Goal: Find specific page/section: Find specific page/section

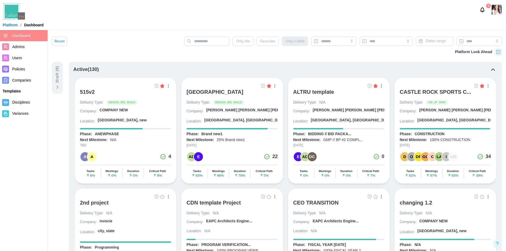
click at [212, 91] on div "[GEOGRAPHIC_DATA]" at bounding box center [214, 92] width 57 height 6
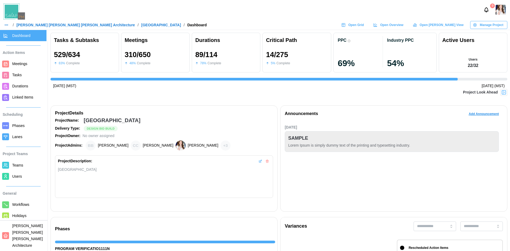
click at [364, 25] on span "Open Grid" at bounding box center [356, 24] width 16 height 7
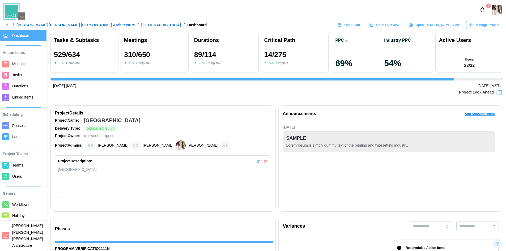
scroll to position [0, 4996]
click at [182, 16] on div "9" at bounding box center [253, 10] width 506 height 20
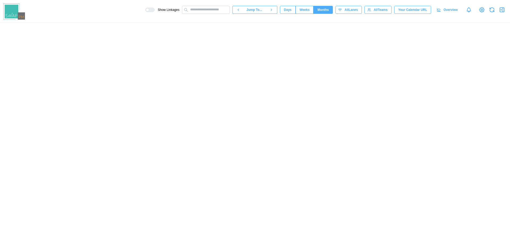
click at [3, 135] on canvas at bounding box center [255, 137] width 510 height 228
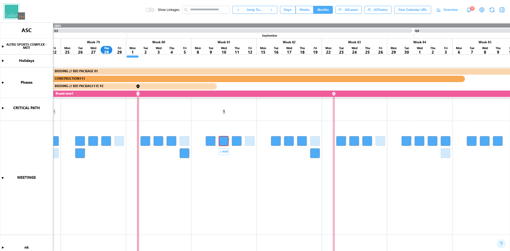
scroll to position [5, 0]
drag, startPoint x: 217, startPoint y: 208, endPoint x: 244, endPoint y: 194, distance: 30.5
click at [445, 203] on canvas at bounding box center [255, 137] width 510 height 228
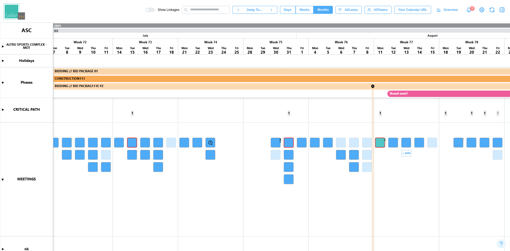
scroll to position [0, 0]
drag, startPoint x: 178, startPoint y: 190, endPoint x: 442, endPoint y: 195, distance: 263.8
click at [442, 195] on canvas at bounding box center [255, 137] width 510 height 228
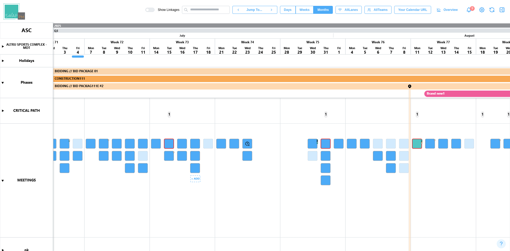
scroll to position [20, 0]
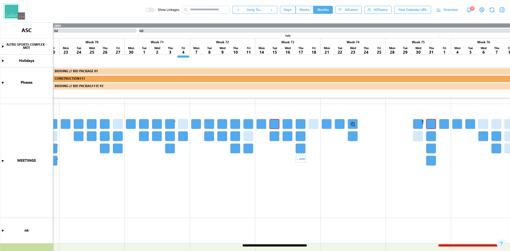
drag, startPoint x: 199, startPoint y: 207, endPoint x: 307, endPoint y: 187, distance: 110.4
click at [307, 187] on canvas at bounding box center [255, 137] width 510 height 228
click at [285, 231] on canvas at bounding box center [255, 137] width 510 height 228
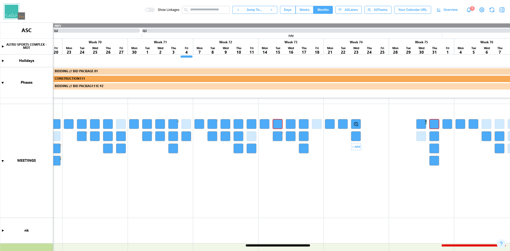
scroll to position [0, 0]
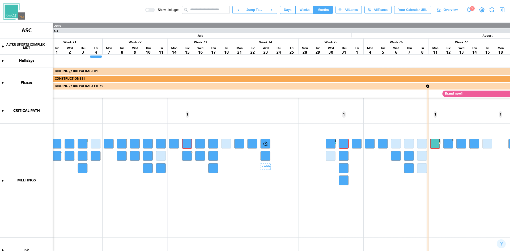
drag, startPoint x: 360, startPoint y: 178, endPoint x: 506, endPoint y: 200, distance: 148.0
click at [265, 180] on canvas at bounding box center [255, 137] width 510 height 228
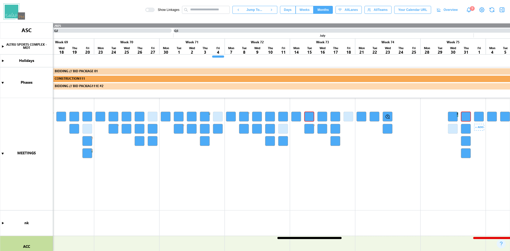
scroll to position [22, 0]
drag, startPoint x: 357, startPoint y: 196, endPoint x: 471, endPoint y: 194, distance: 113.7
click at [478, 197] on canvas at bounding box center [255, 137] width 510 height 228
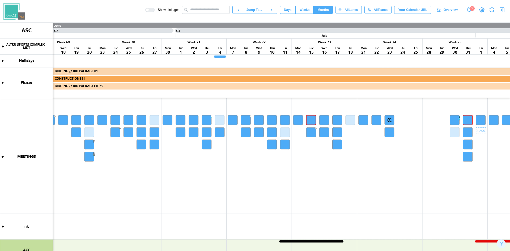
scroll to position [24, 0]
click at [240, 10] on icon "button" at bounding box center [238, 10] width 4 height 4
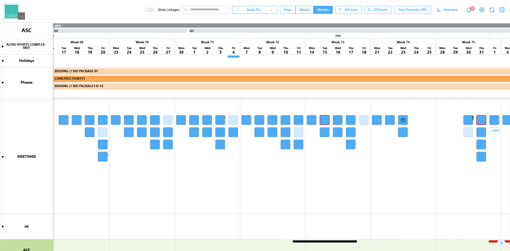
scroll to position [0, 3669]
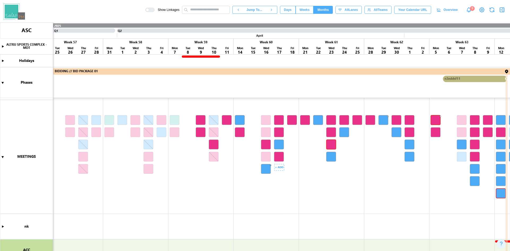
drag, startPoint x: 428, startPoint y: 193, endPoint x: 321, endPoint y: 184, distance: 107.7
click at [321, 184] on canvas at bounding box center [255, 137] width 510 height 228
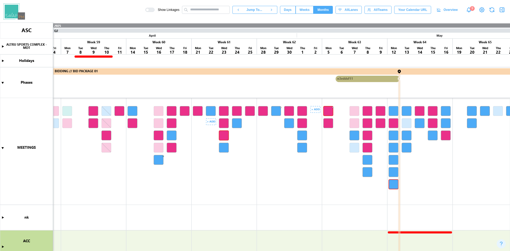
scroll to position [0, 0]
drag, startPoint x: 275, startPoint y: 182, endPoint x: 247, endPoint y: 181, distance: 28.2
click at [247, 181] on canvas at bounding box center [255, 137] width 510 height 228
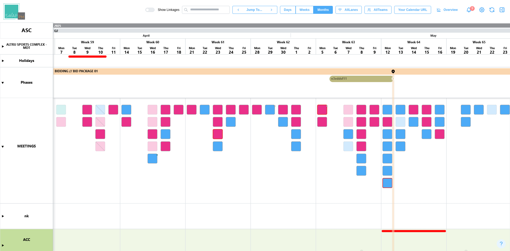
click at [4, 148] on canvas at bounding box center [255, 137] width 510 height 228
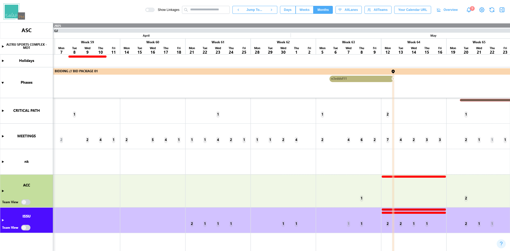
click at [3, 147] on canvas at bounding box center [255, 137] width 510 height 228
click at [307, 8] on span "Weeks" at bounding box center [305, 9] width 10 height 7
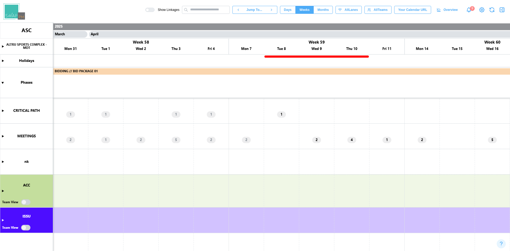
drag, startPoint x: 302, startPoint y: 172, endPoint x: 140, endPoint y: 156, distance: 163.3
click at [94, 152] on canvas at bounding box center [255, 137] width 510 height 228
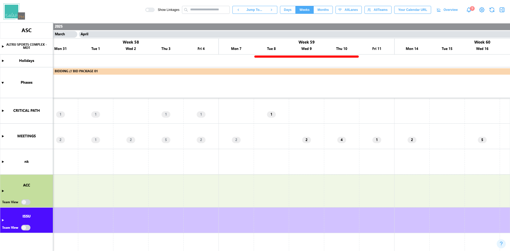
drag, startPoint x: 148, startPoint y: 151, endPoint x: 106, endPoint y: 147, distance: 42.1
click at [106, 147] on canvas at bounding box center [255, 137] width 510 height 228
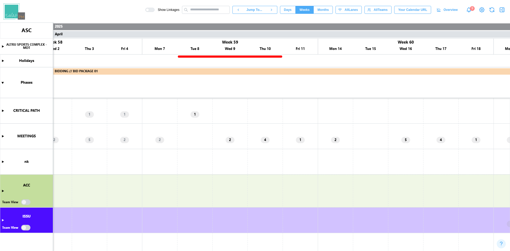
drag, startPoint x: 214, startPoint y: 152, endPoint x: 147, endPoint y: 148, distance: 67.1
click at [129, 146] on canvas at bounding box center [255, 137] width 510 height 228
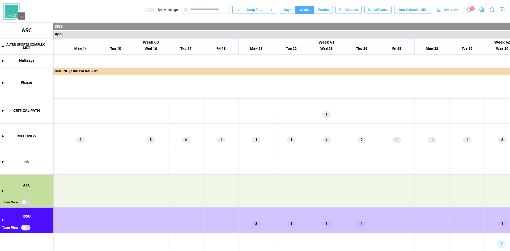
click at [292, 10] on span "Days" at bounding box center [288, 9] width 8 height 7
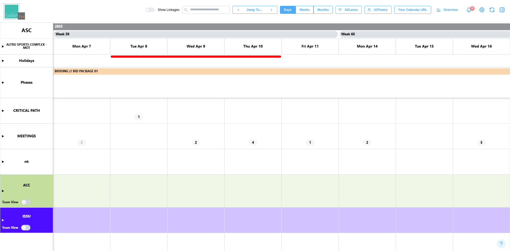
click at [327, 7] on span "Months" at bounding box center [322, 9] width 11 height 7
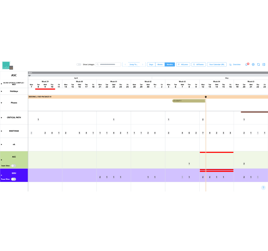
scroll to position [0, 3784]
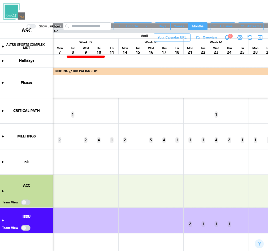
click at [24, 201] on canvas at bounding box center [134, 137] width 268 height 228
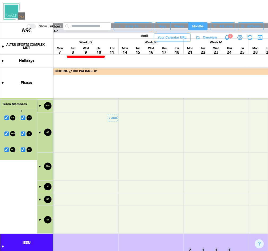
scroll to position [108, 0]
drag, startPoint x: 187, startPoint y: 186, endPoint x: 63, endPoint y: 186, distance: 124.0
click at [63, 186] on canvas at bounding box center [134, 137] width 268 height 228
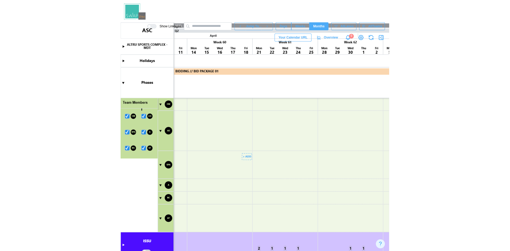
scroll to position [110, 0]
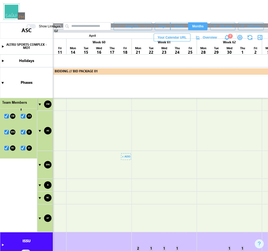
click at [124, 164] on canvas at bounding box center [134, 137] width 268 height 228
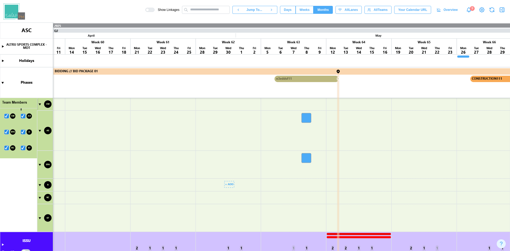
drag, startPoint x: 235, startPoint y: 165, endPoint x: 297, endPoint y: 165, distance: 62.1
click at [293, 163] on canvas at bounding box center [255, 137] width 510 height 228
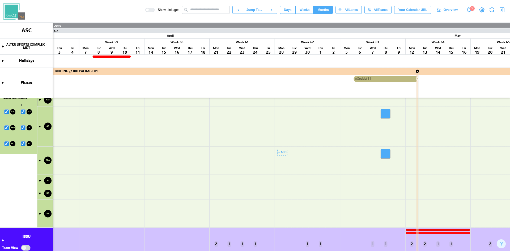
scroll to position [106, 0]
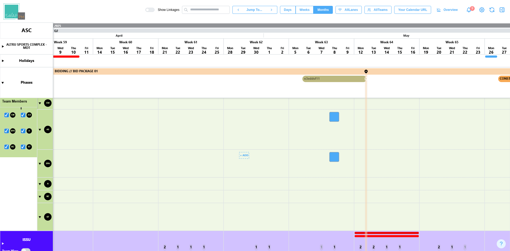
drag, startPoint x: 312, startPoint y: 166, endPoint x: 155, endPoint y: 183, distance: 158.2
click at [118, 182] on canvas at bounding box center [255, 137] width 510 height 228
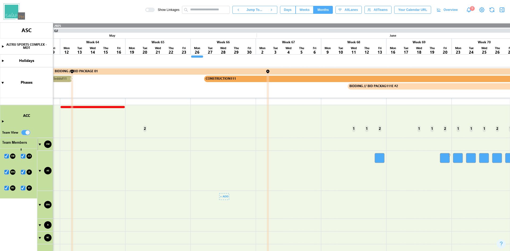
scroll to position [87, 0]
drag, startPoint x: 398, startPoint y: 178, endPoint x: 199, endPoint y: 192, distance: 199.9
click at [199, 192] on canvas at bounding box center [255, 137] width 510 height 228
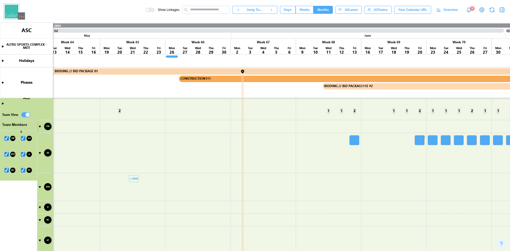
scroll to position [96, 0]
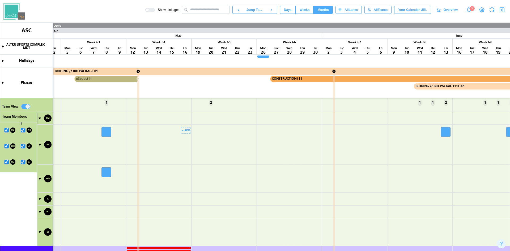
drag, startPoint x: 96, startPoint y: 161, endPoint x: 220, endPoint y: 155, distance: 124.5
click at [223, 154] on canvas at bounding box center [255, 137] width 510 height 228
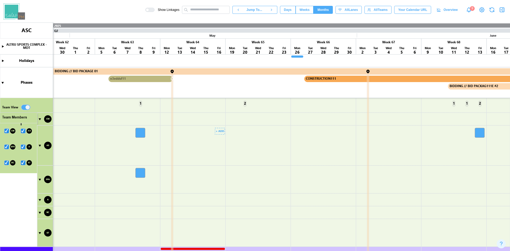
click at [40, 145] on canvas at bounding box center [255, 137] width 510 height 228
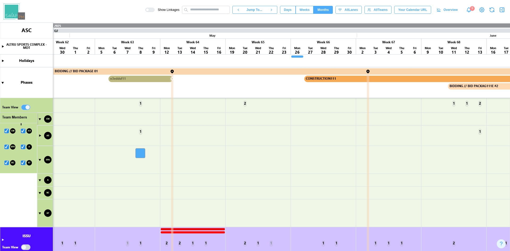
scroll to position [68, 0]
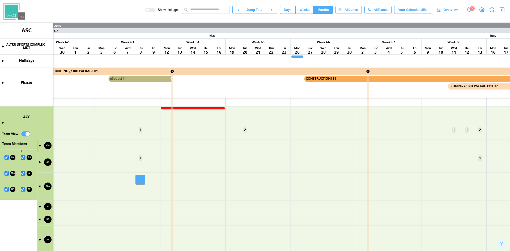
click at [39, 145] on canvas at bounding box center [255, 137] width 510 height 228
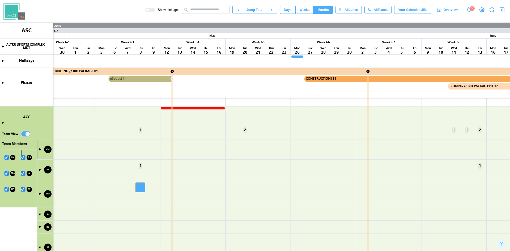
click at [40, 149] on canvas at bounding box center [255, 137] width 510 height 228
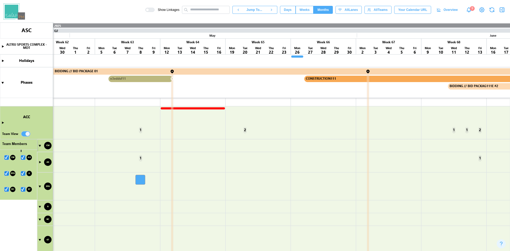
click at [40, 145] on canvas at bounding box center [255, 137] width 510 height 228
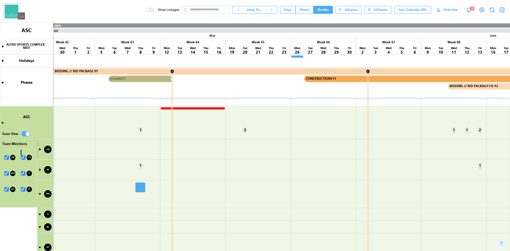
click at [40, 149] on canvas at bounding box center [255, 137] width 510 height 228
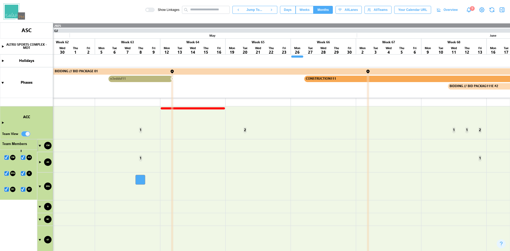
click at [39, 145] on canvas at bounding box center [255, 137] width 510 height 228
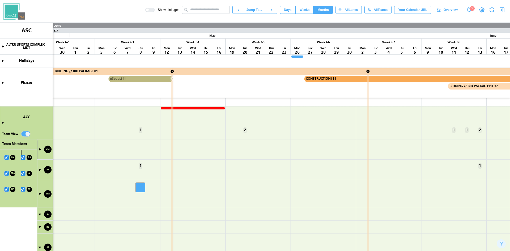
click at [141, 166] on canvas at bounding box center [255, 137] width 510 height 228
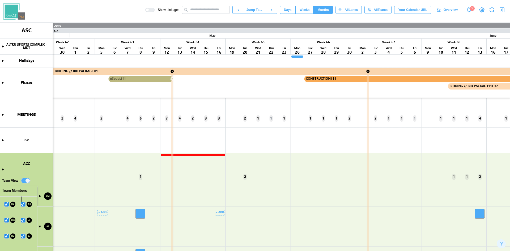
scroll to position [0, 0]
